Goal: Information Seeking & Learning: Learn about a topic

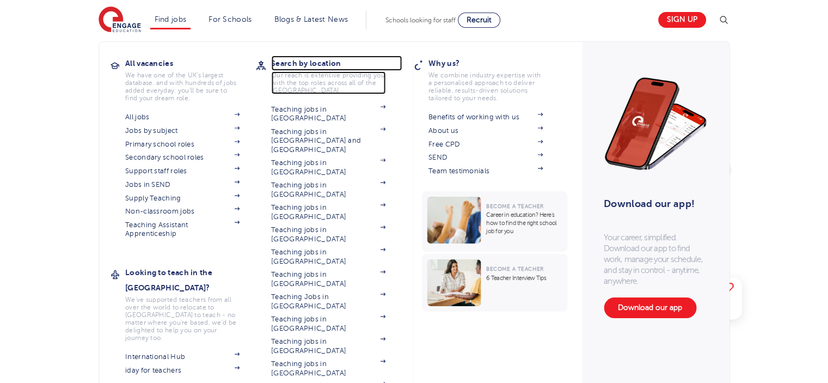
drag, startPoint x: 311, startPoint y: 62, endPoint x: 306, endPoint y: 63, distance: 5.6
click at [311, 62] on h3 "Search by location" at bounding box center [336, 63] width 131 height 15
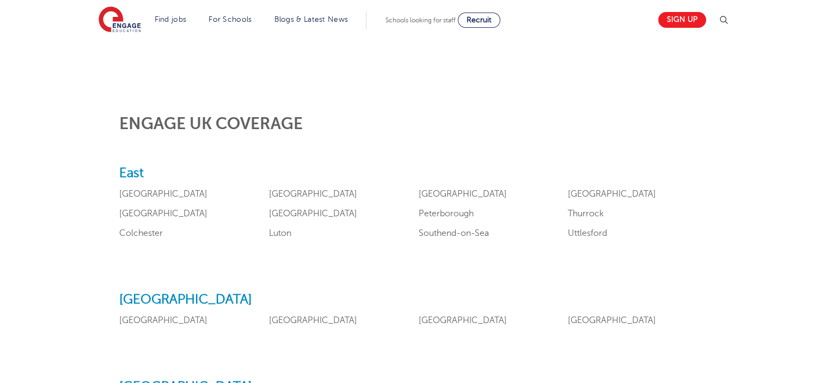
scroll to position [436, 0]
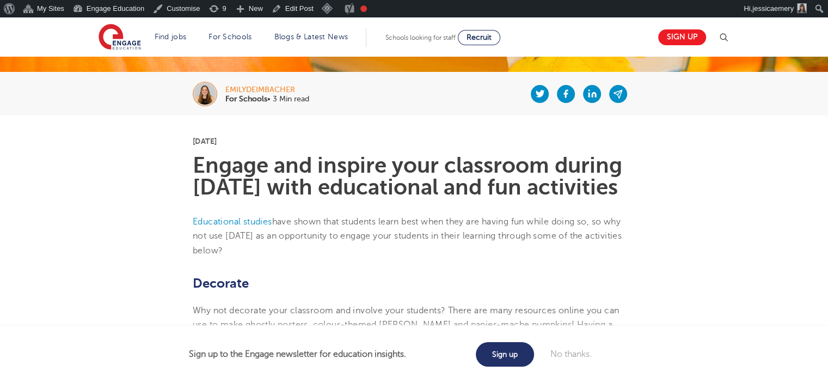
scroll to position [218, 0]
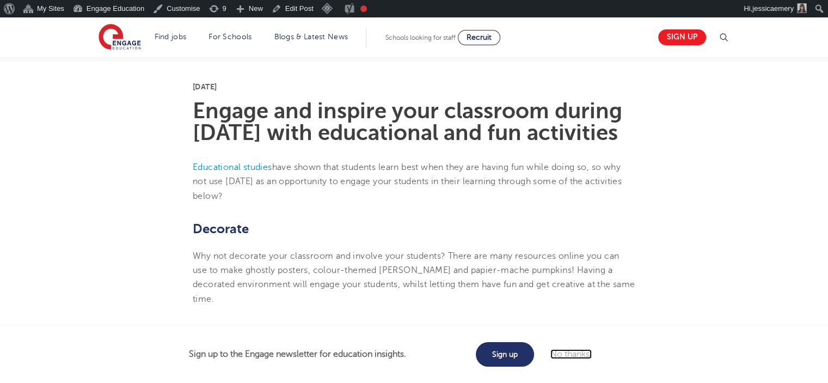
click at [587, 357] on link "No thanks." at bounding box center [570, 354] width 41 height 10
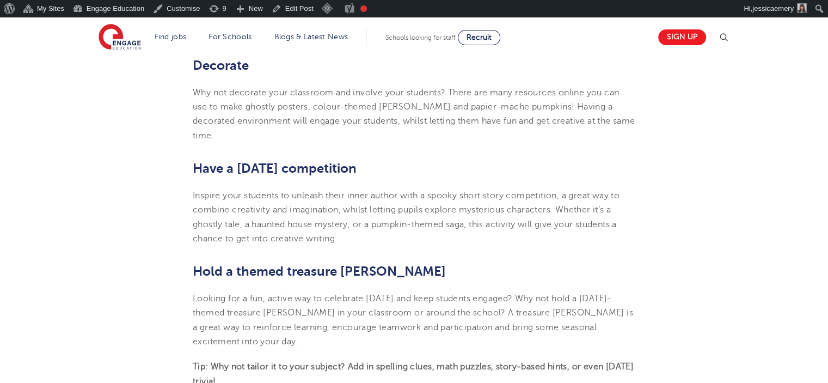
scroll to position [327, 0]
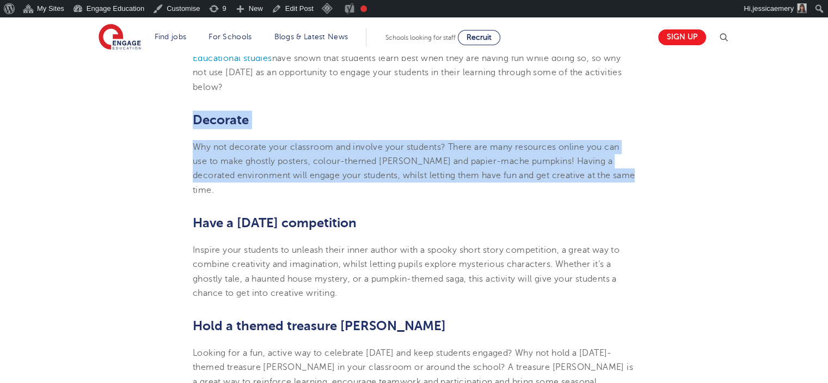
drag, startPoint x: 176, startPoint y: 136, endPoint x: 657, endPoint y: 192, distance: 484.6
copy section "Decorate Why not decorate your classroom and involve your students? There are m…"
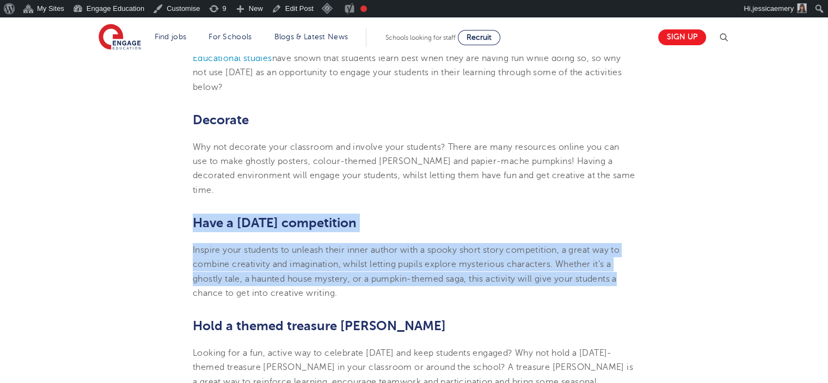
drag, startPoint x: 193, startPoint y: 223, endPoint x: 649, endPoint y: 289, distance: 461.0
copy section "Have a Halloween competition Inspire your students to unleash their inner autho…"
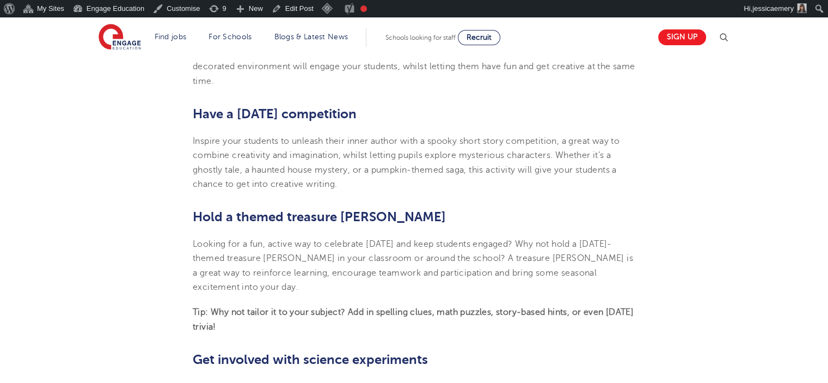
scroll to position [490, 0]
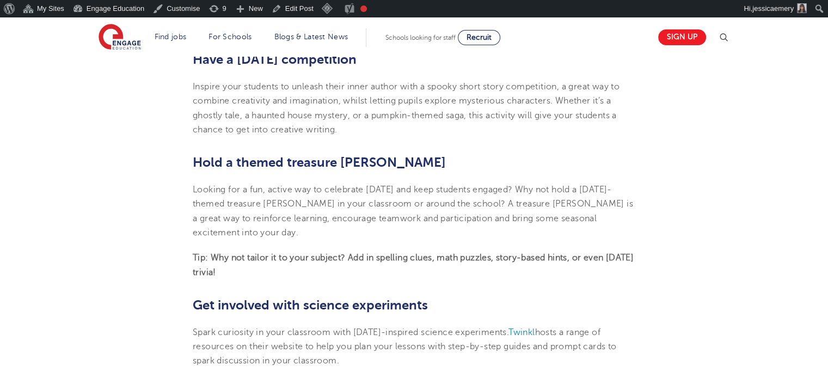
drag, startPoint x: 258, startPoint y: 276, endPoint x: 182, endPoint y: 170, distance: 130.2
click at [182, 170] on section "27th October 2025 Engage and inspire your classroom during Halloween with educa…" at bounding box center [414, 240] width 660 height 903
copy section "Hold a themed treasure hunt Looking for a fun, active way to celebrate Hallowee…"
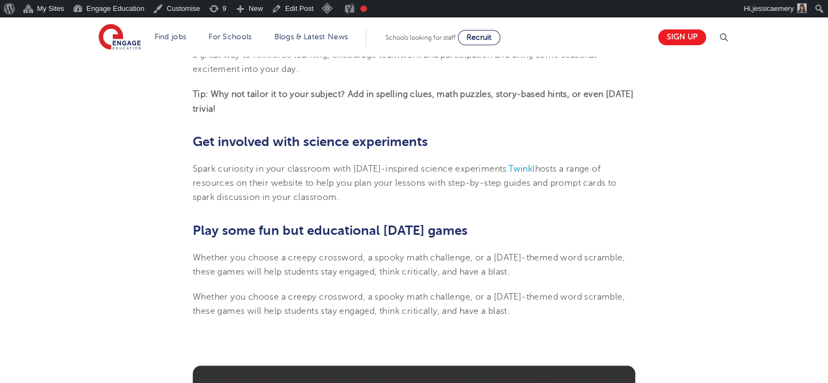
drag, startPoint x: 191, startPoint y: 148, endPoint x: 530, endPoint y: 207, distance: 344.2
click at [530, 207] on section "27th October 2025 Engage and inspire your classroom during Halloween with educa…" at bounding box center [414, 76] width 660 height 903
copy section "Get involved with science experiments Spark curiosity in your classroom with Ha…"
click at [126, 195] on section "27th October 2025 Engage and inspire your classroom during Halloween with educa…" at bounding box center [414, 76] width 660 height 903
drag, startPoint x: 193, startPoint y: 240, endPoint x: 585, endPoint y: 315, distance: 398.5
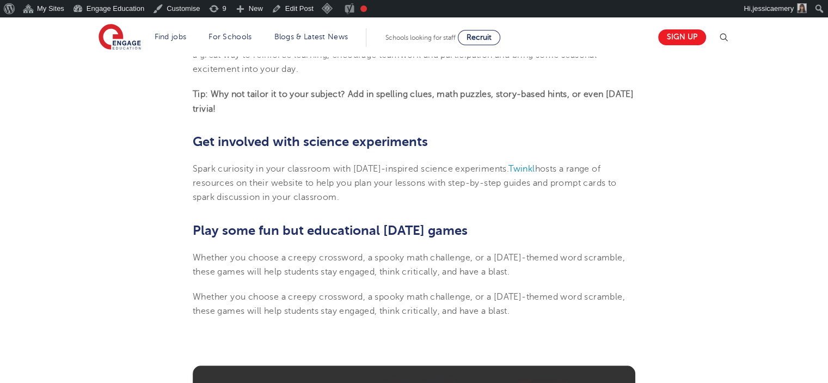
click at [585, 315] on section "27th October 2025 Engage and inspire your classroom during Halloween with educa…" at bounding box center [414, 76] width 660 height 903
copy section "Play some fun but educational Halloween games Whether you choose a creepy cross…"
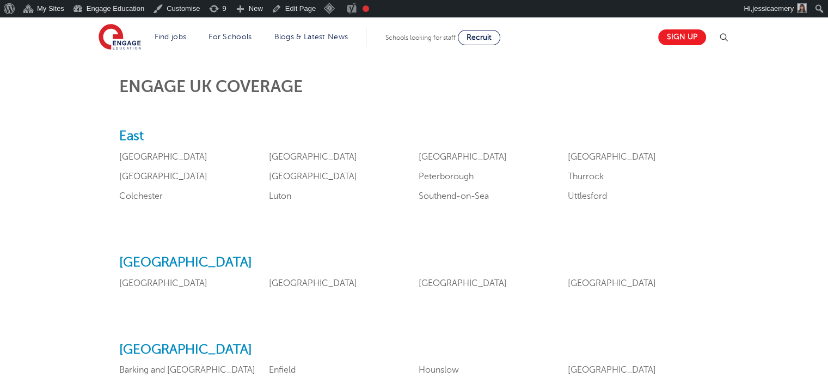
scroll to position [436, 0]
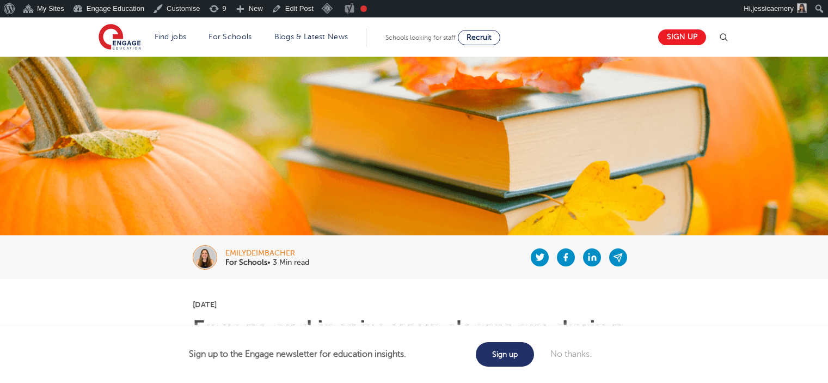
scroll to position [653, 0]
